Goal: Navigation & Orientation: Find specific page/section

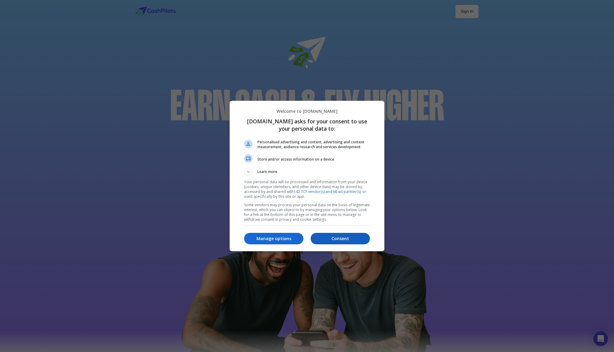
click at [325, 238] on p "Consent" at bounding box center [340, 239] width 59 height 6
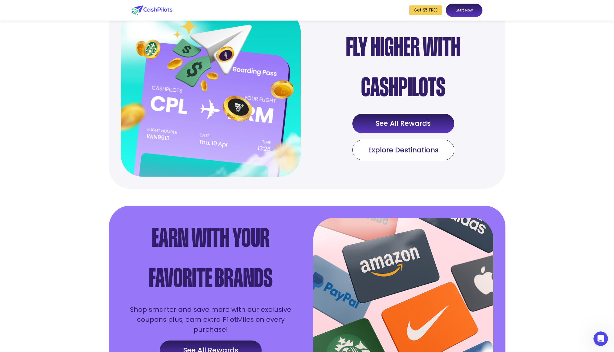
scroll to position [727, 0]
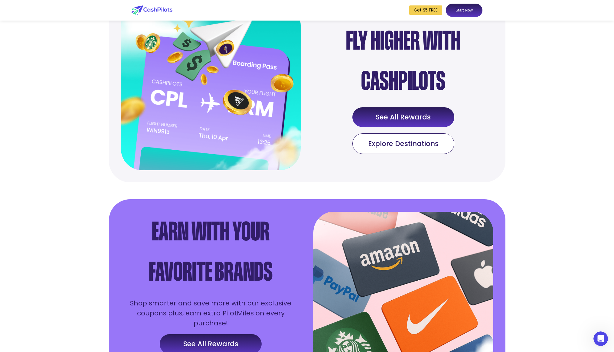
click at [381, 154] on link "Explore Destinations" at bounding box center [404, 143] width 102 height 21
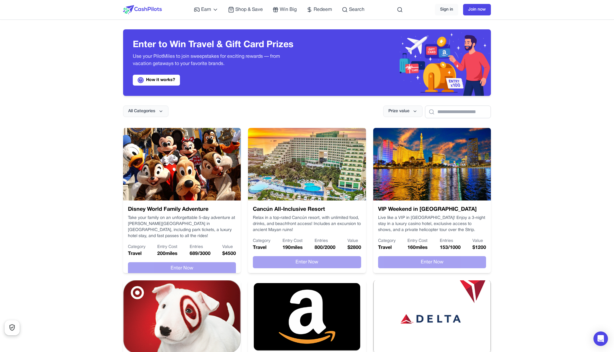
click at [150, 8] on img at bounding box center [142, 9] width 39 height 9
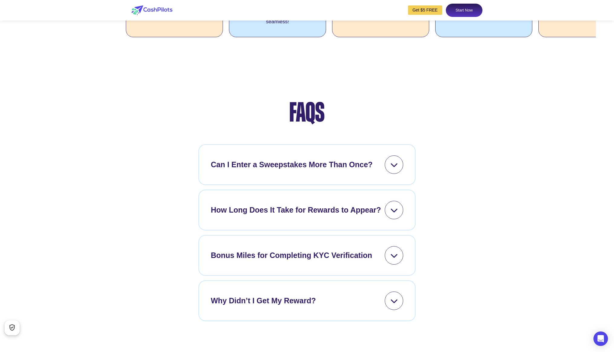
scroll to position [2468, 0]
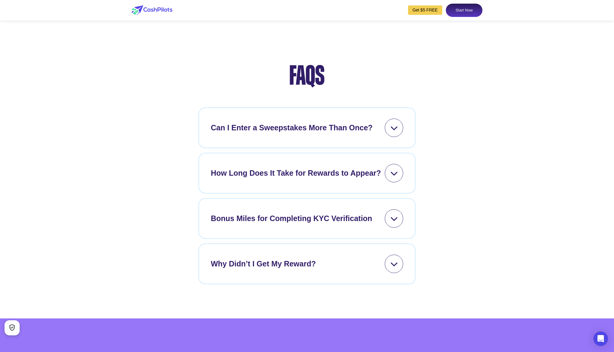
click at [395, 148] on div "Can I Enter a Sweepstakes More Than Once? ✅ Yes! The more entries, the better y…" at bounding box center [307, 127] width 217 height 41
click at [395, 137] on div at bounding box center [394, 128] width 18 height 18
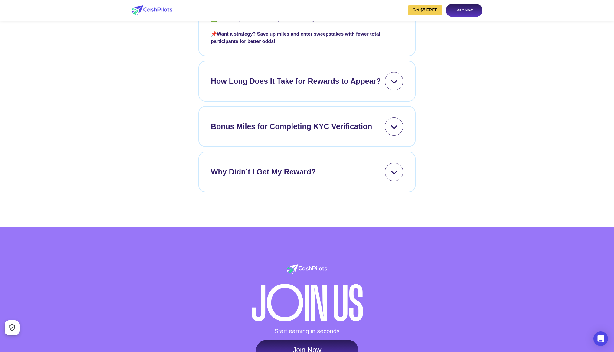
scroll to position [2593, 0]
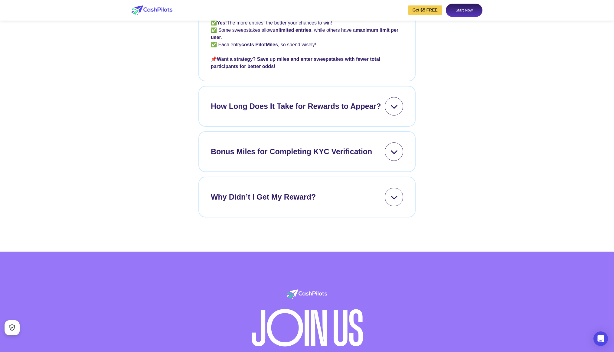
click at [392, 6] on icon at bounding box center [394, 3] width 8 height 8
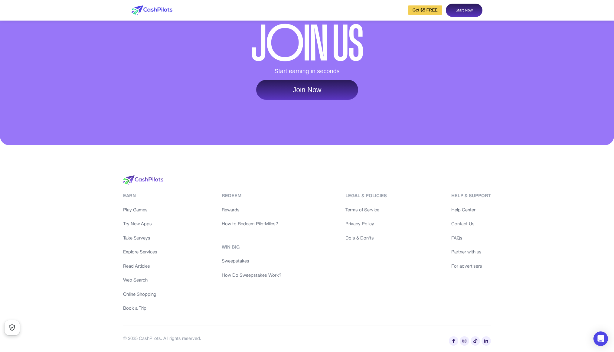
scroll to position [2862, 0]
